Goal: Obtain resource: Obtain resource

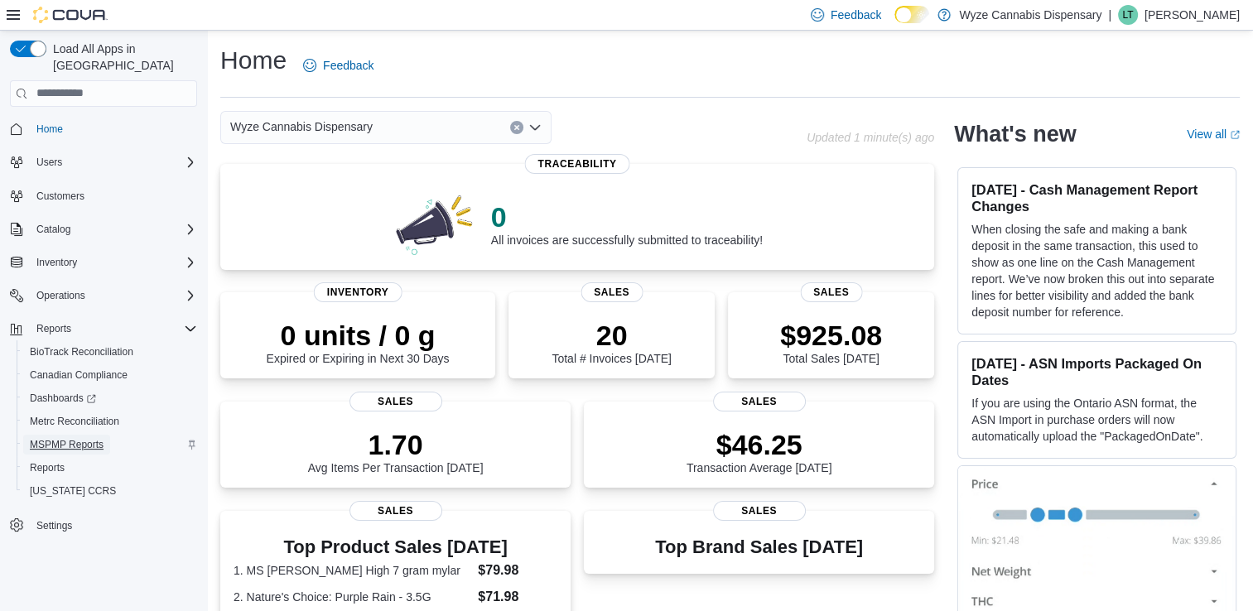
click at [91, 438] on span "MSPMP Reports" at bounding box center [67, 444] width 74 height 13
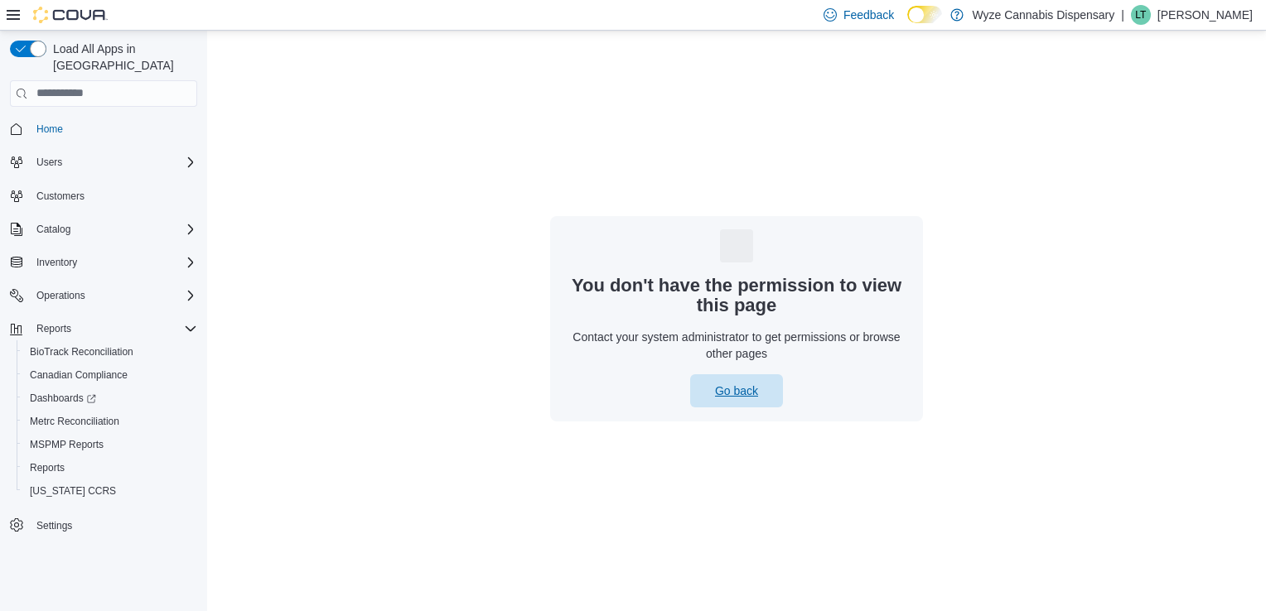
click at [719, 394] on span "Go back" at bounding box center [736, 391] width 43 height 17
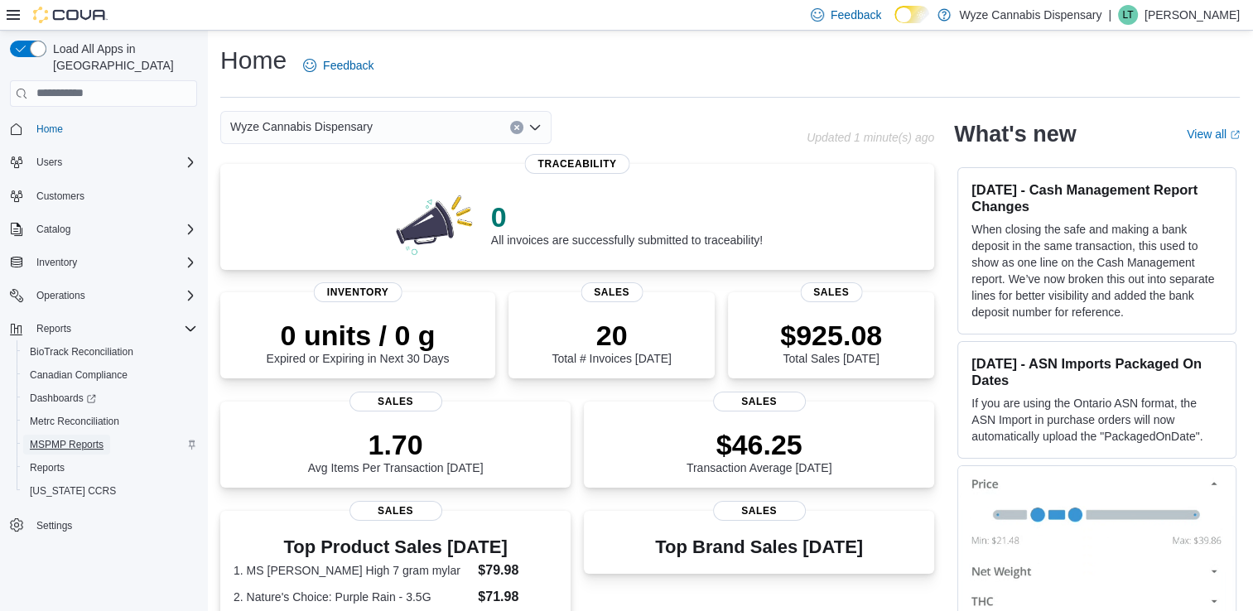
click at [63, 438] on span "MSPMP Reports" at bounding box center [67, 444] width 74 height 13
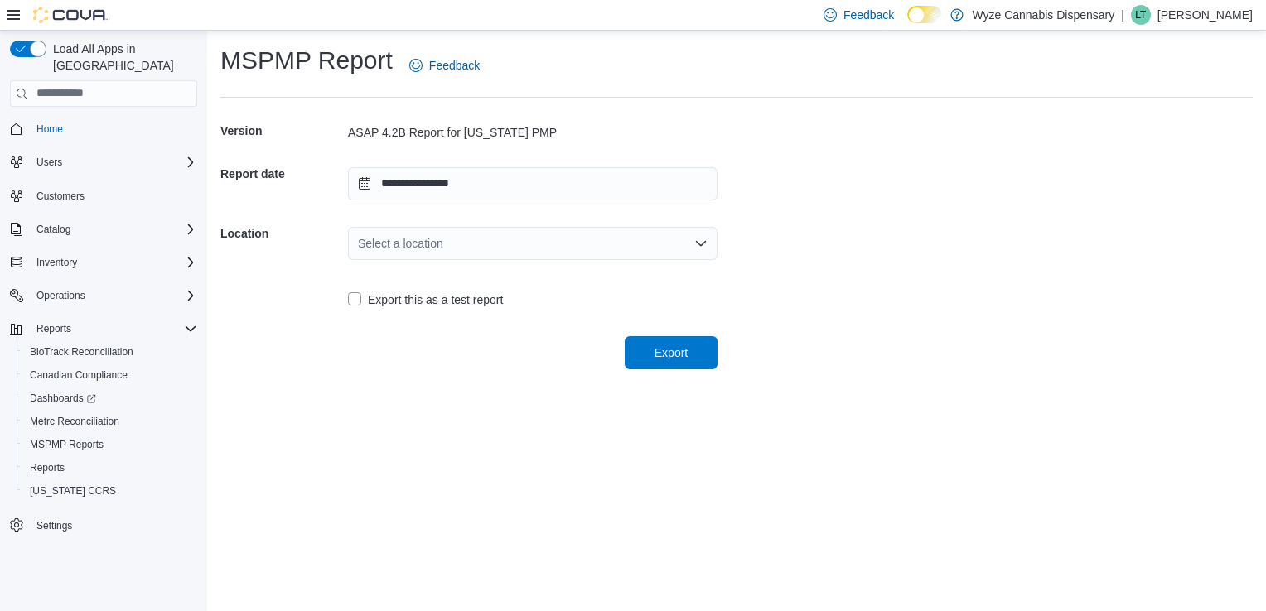
click at [704, 243] on icon "Open list of options" at bounding box center [701, 243] width 10 height 5
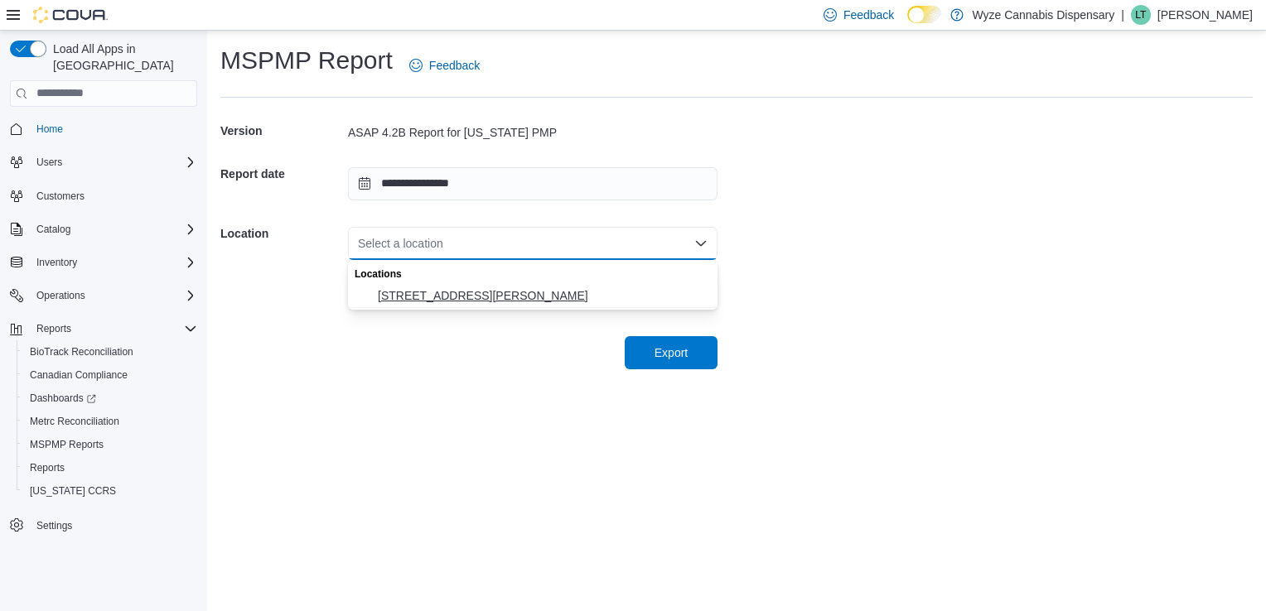
click at [464, 288] on span "[STREET_ADDRESS][PERSON_NAME]" at bounding box center [543, 295] width 330 height 17
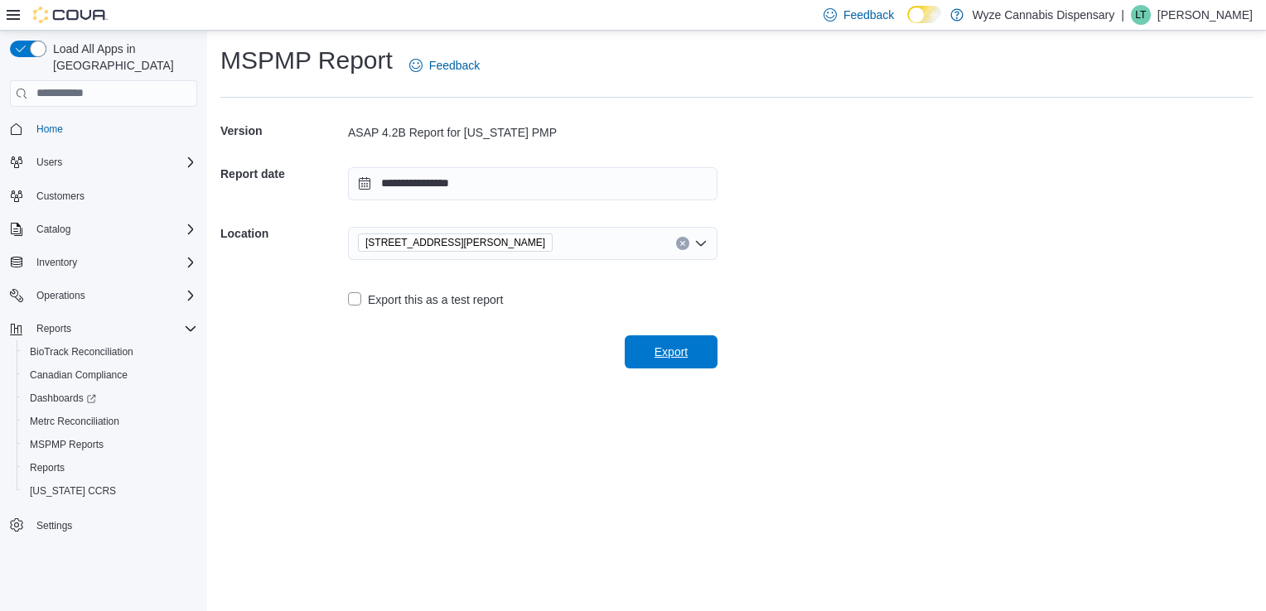
click at [672, 347] on span "Export" at bounding box center [670, 352] width 33 height 17
